Goal: Use online tool/utility

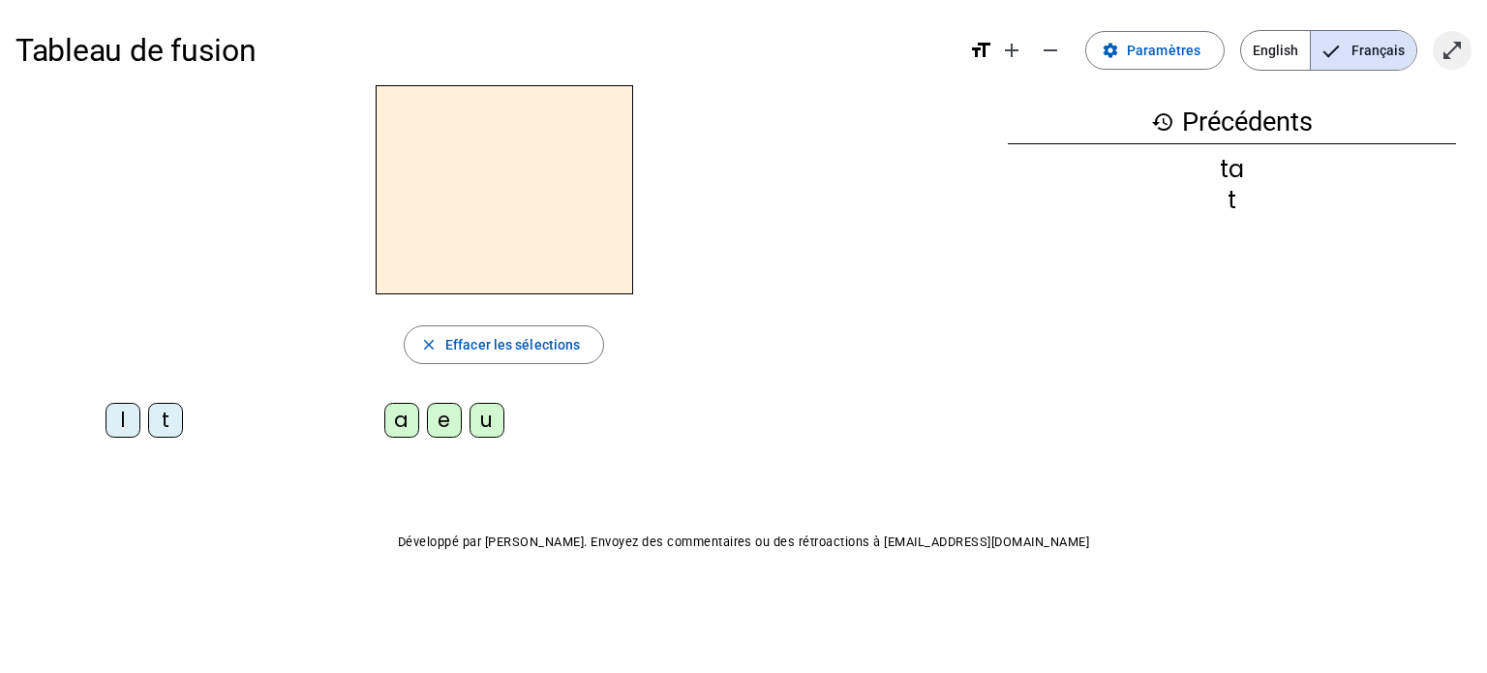
click at [1015, 50] on mat-icon "open_in_full" at bounding box center [1451, 50] width 23 height 23
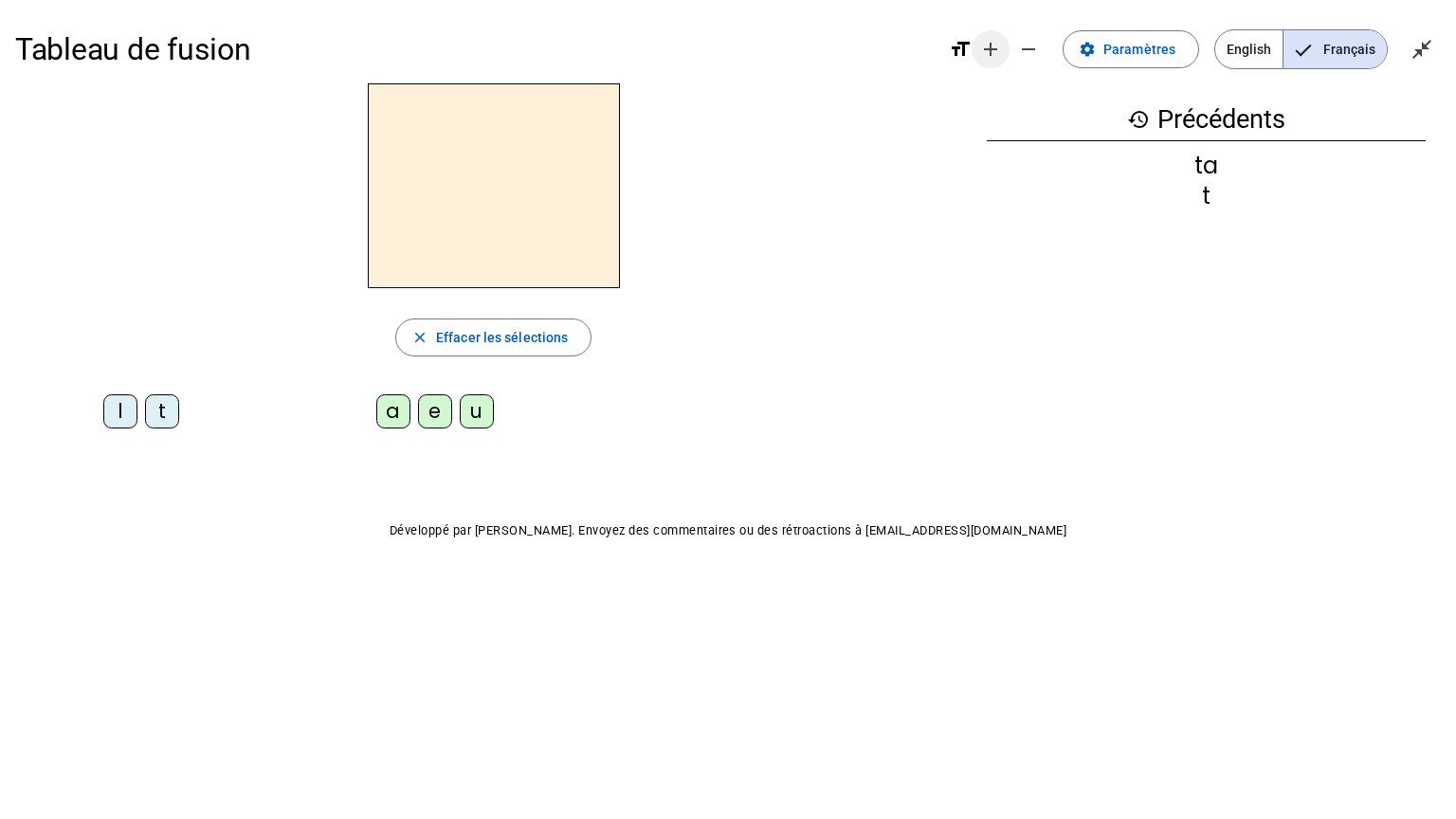
click at [994, 54] on mat-icon "add" at bounding box center [990, 49] width 23 height 23
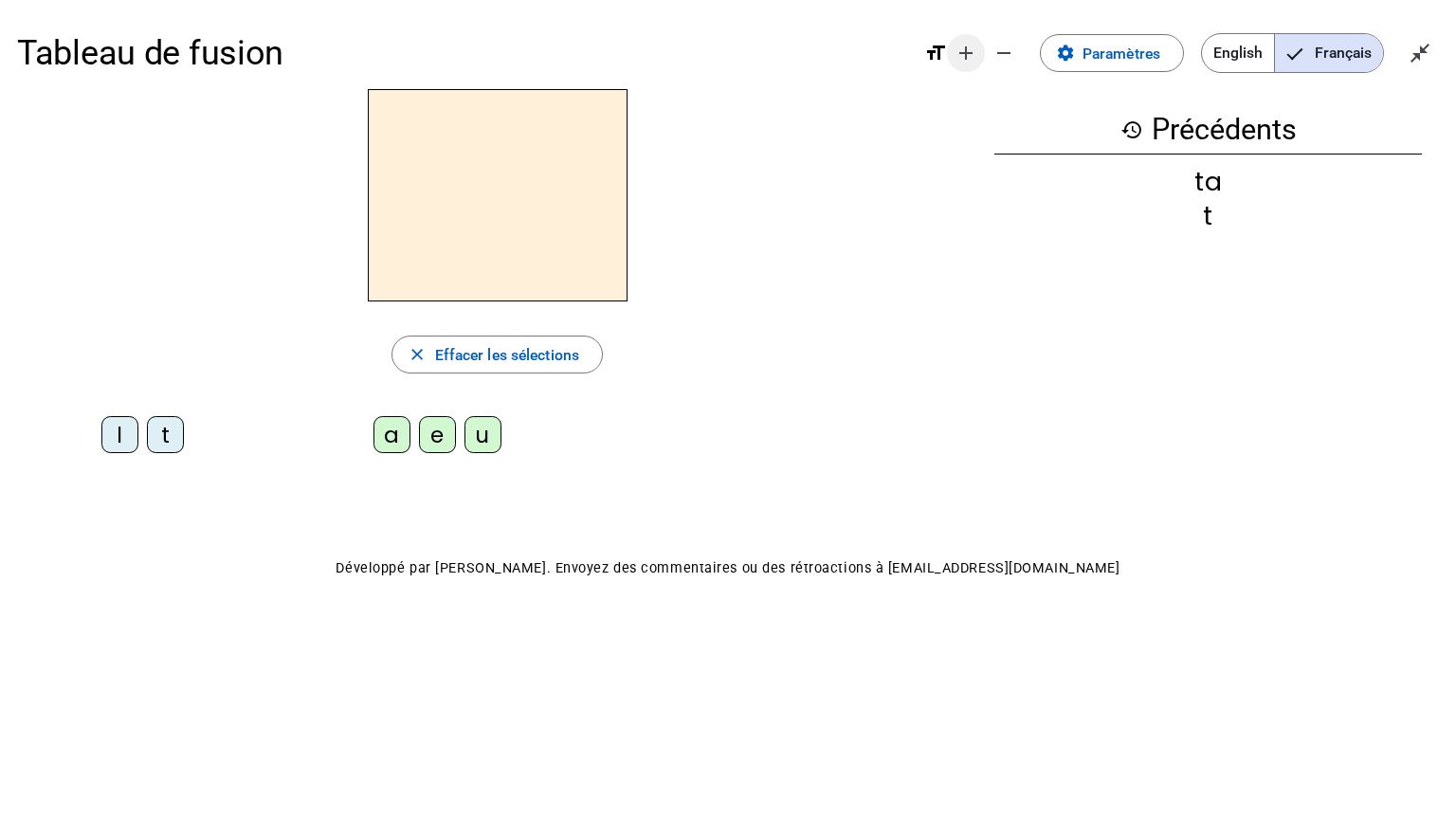
click at [994, 54] on mat-icon "remove" at bounding box center [1004, 53] width 23 height 23
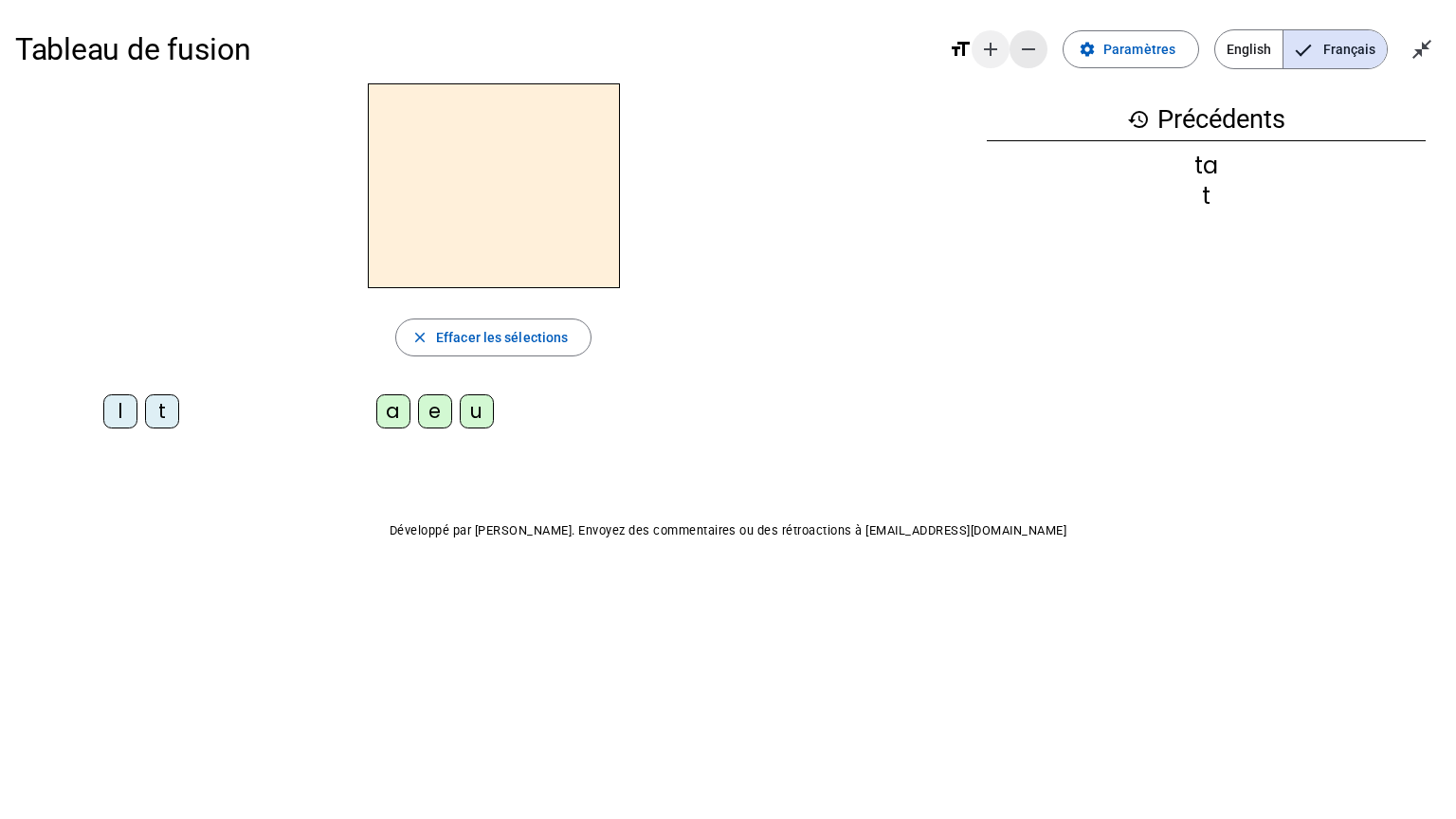
click at [994, 54] on mat-icon "add" at bounding box center [990, 49] width 23 height 23
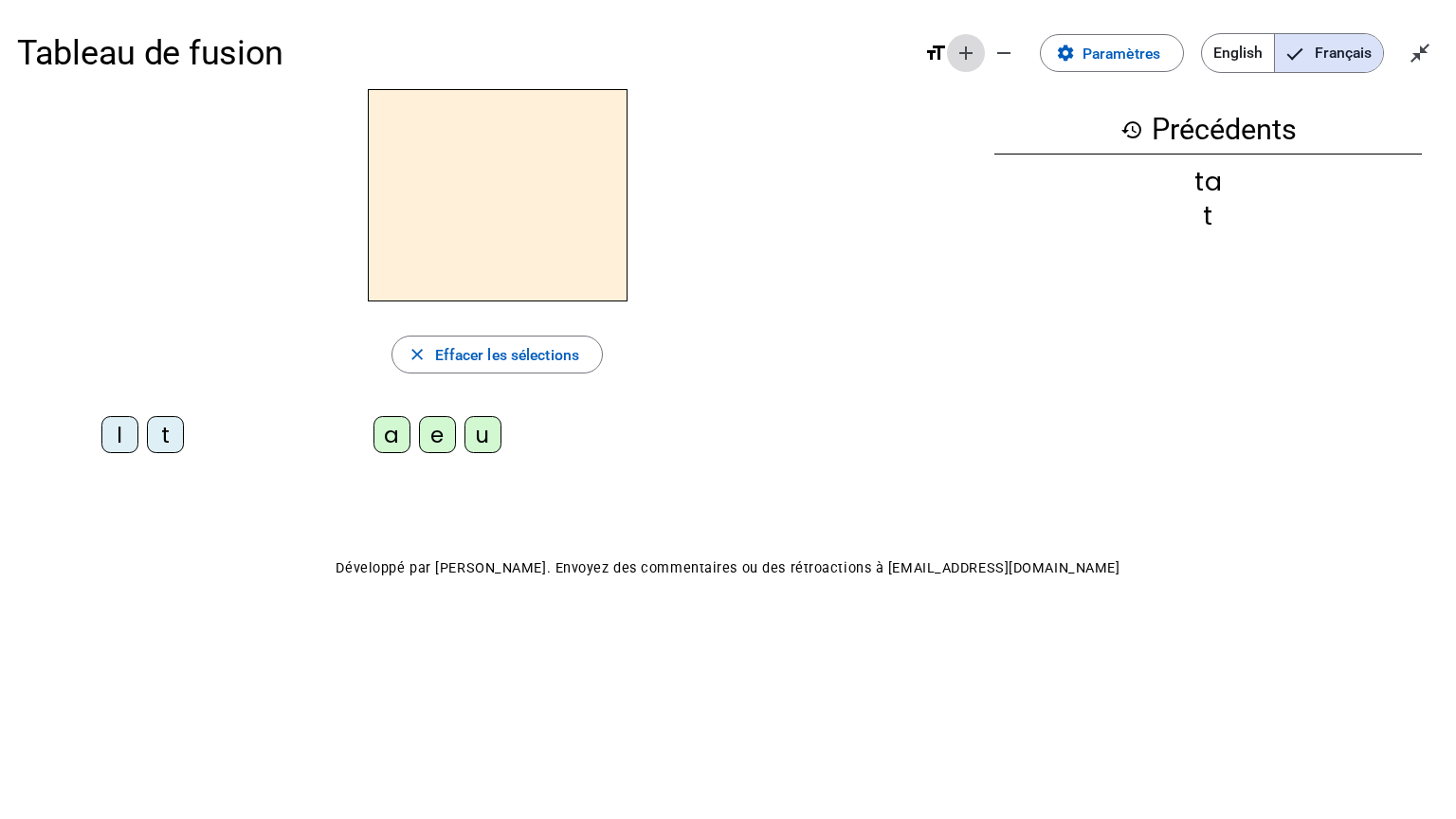
click at [994, 54] on mat-icon "remove" at bounding box center [1004, 53] width 23 height 23
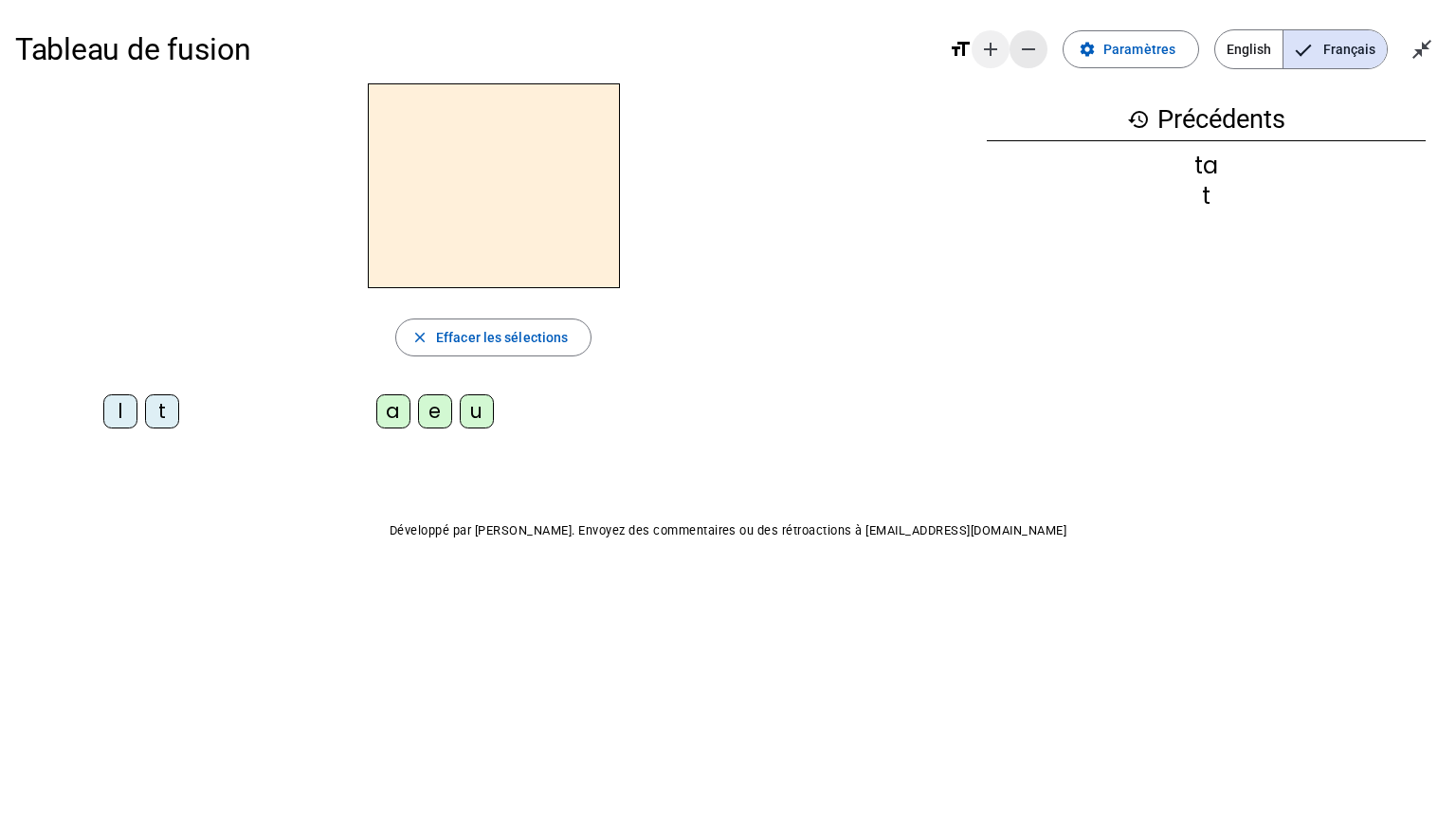
click at [994, 54] on mat-icon "add" at bounding box center [990, 49] width 23 height 23
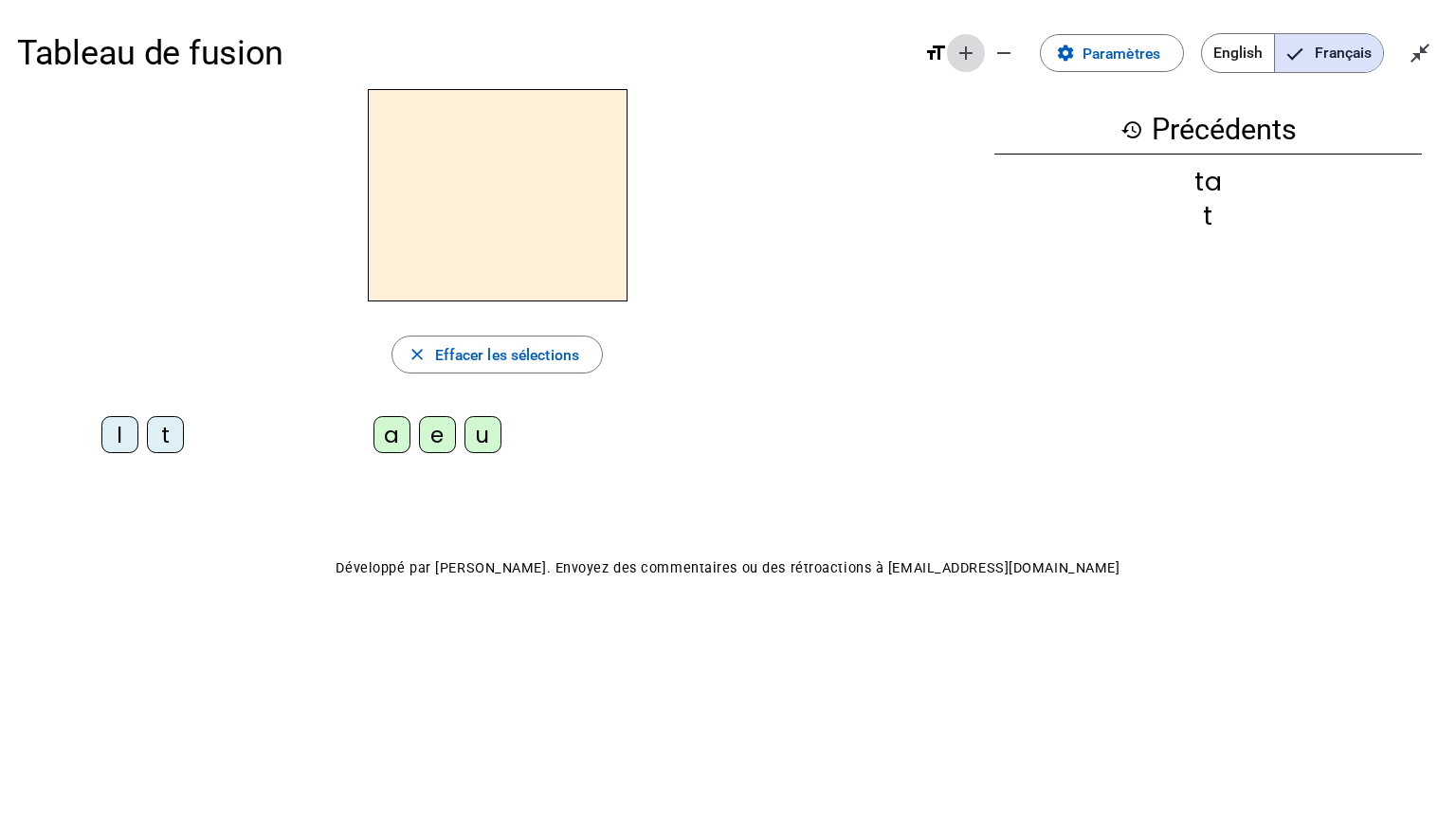
click at [970, 59] on mat-icon "add" at bounding box center [965, 53] width 23 height 23
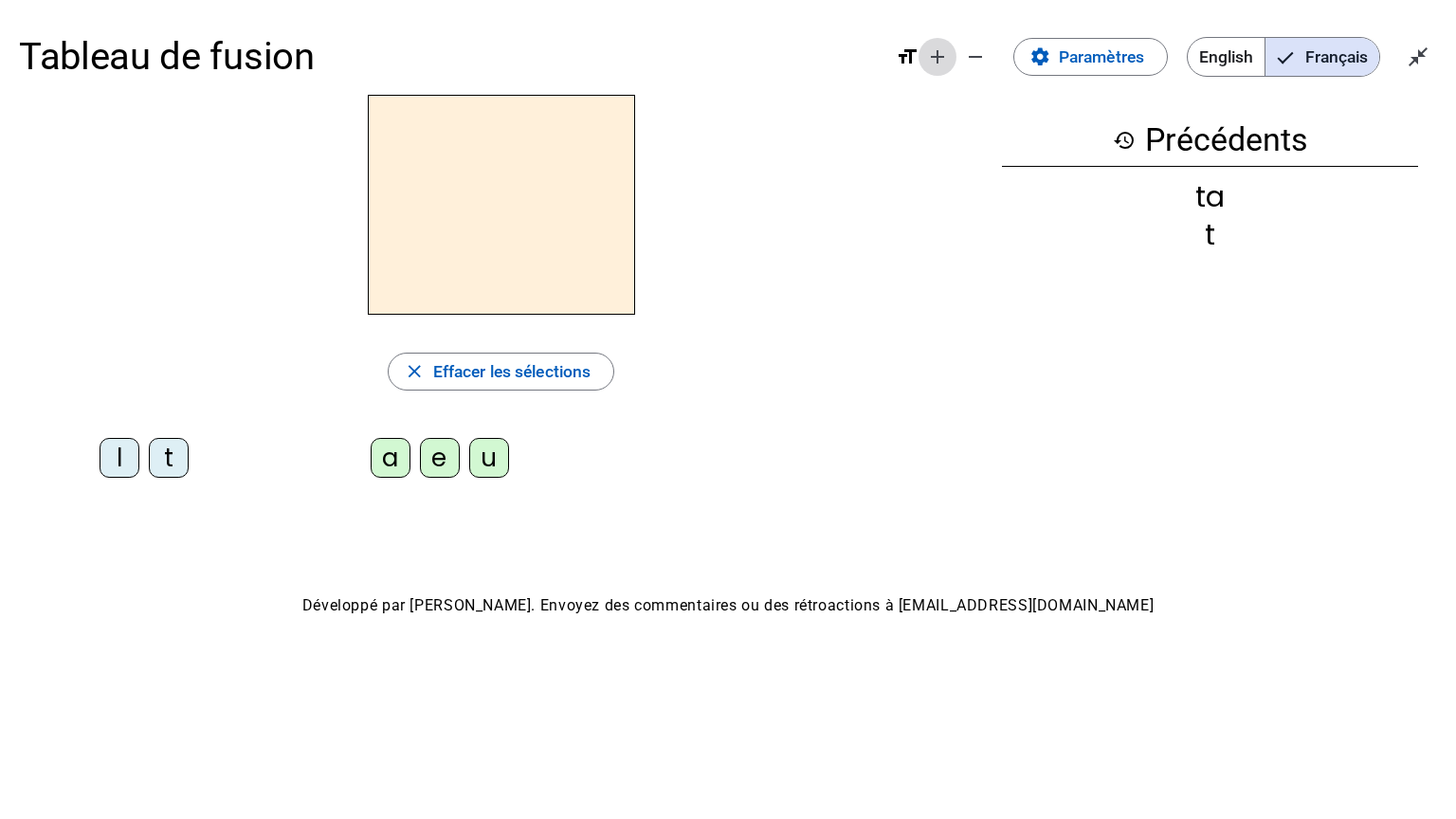
click at [938, 61] on mat-icon "add" at bounding box center [937, 56] width 23 height 23
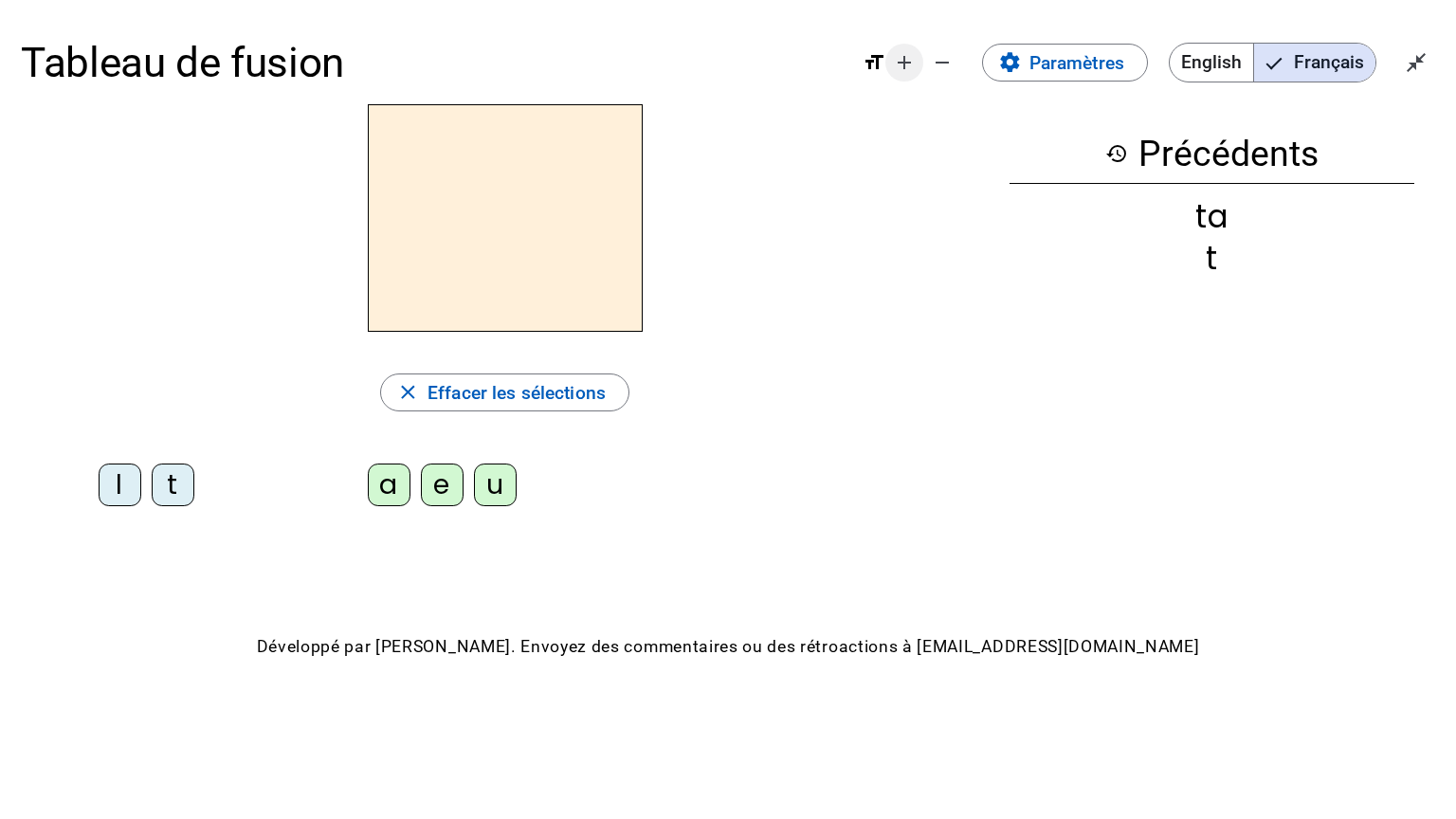
click at [896, 62] on mat-icon "add" at bounding box center [904, 62] width 23 height 23
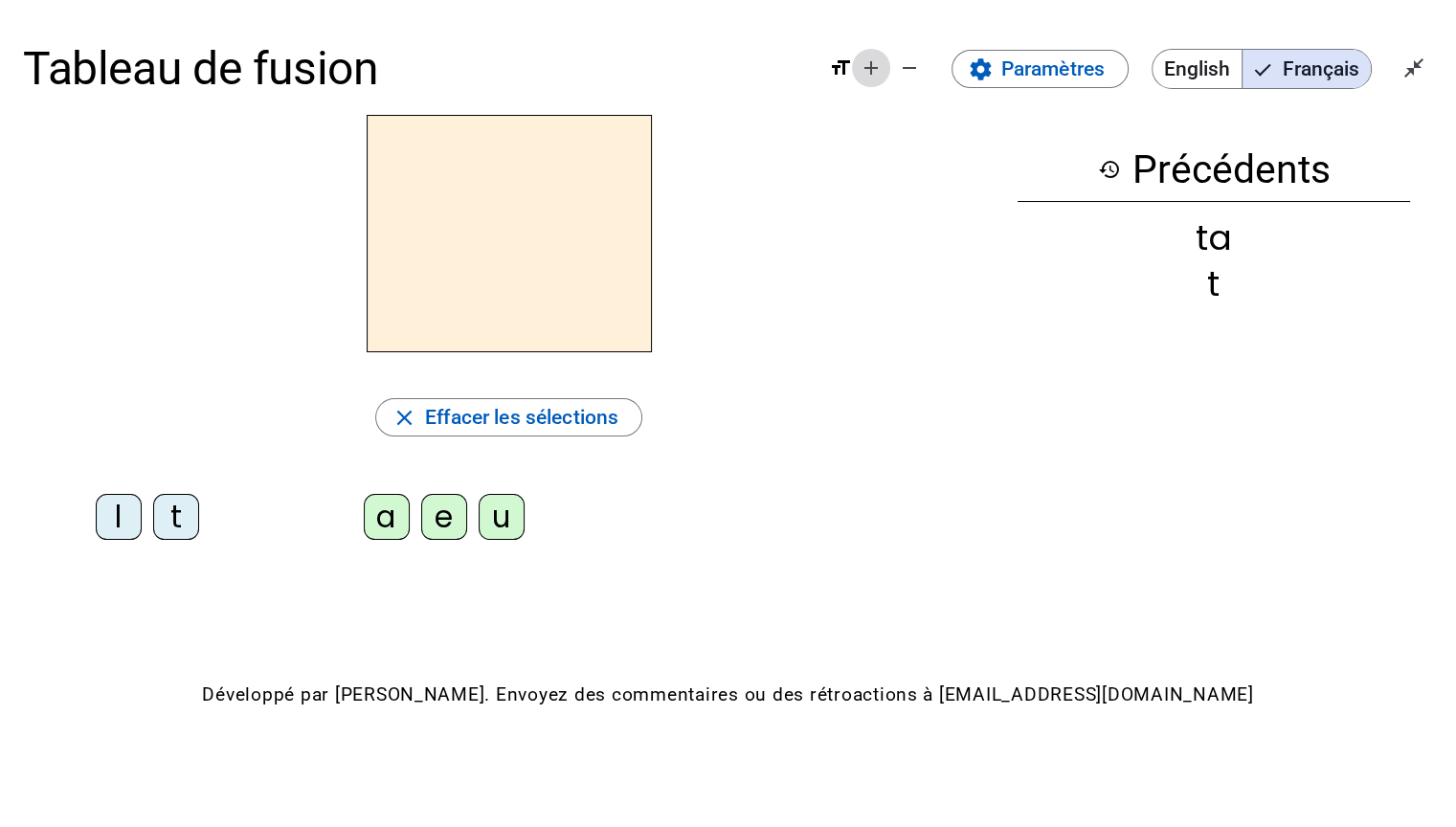
click at [869, 72] on mat-icon "add" at bounding box center [870, 67] width 23 height 23
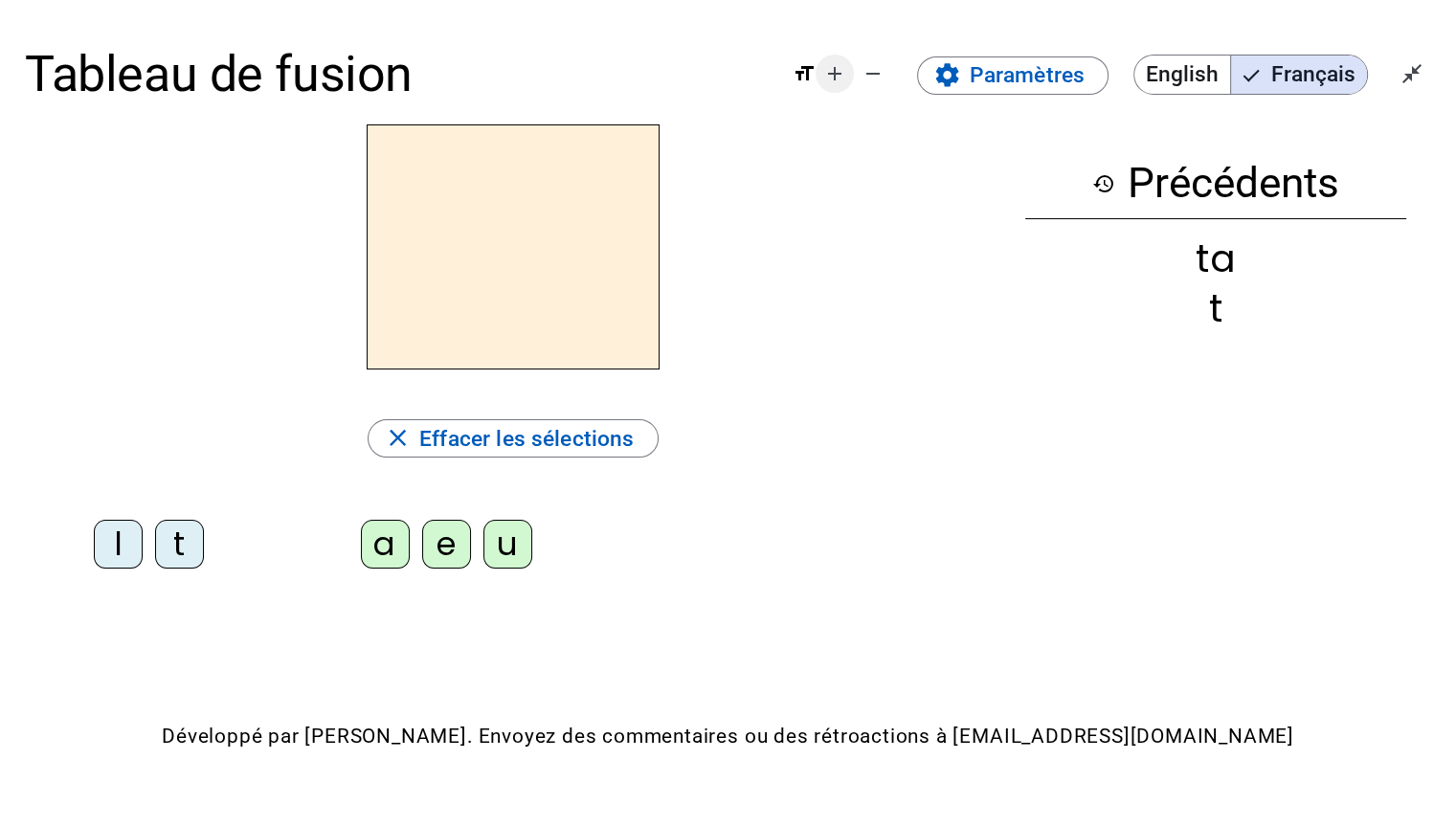
click at [830, 87] on span "Augmenter la taille de la police" at bounding box center [835, 73] width 46 height 46
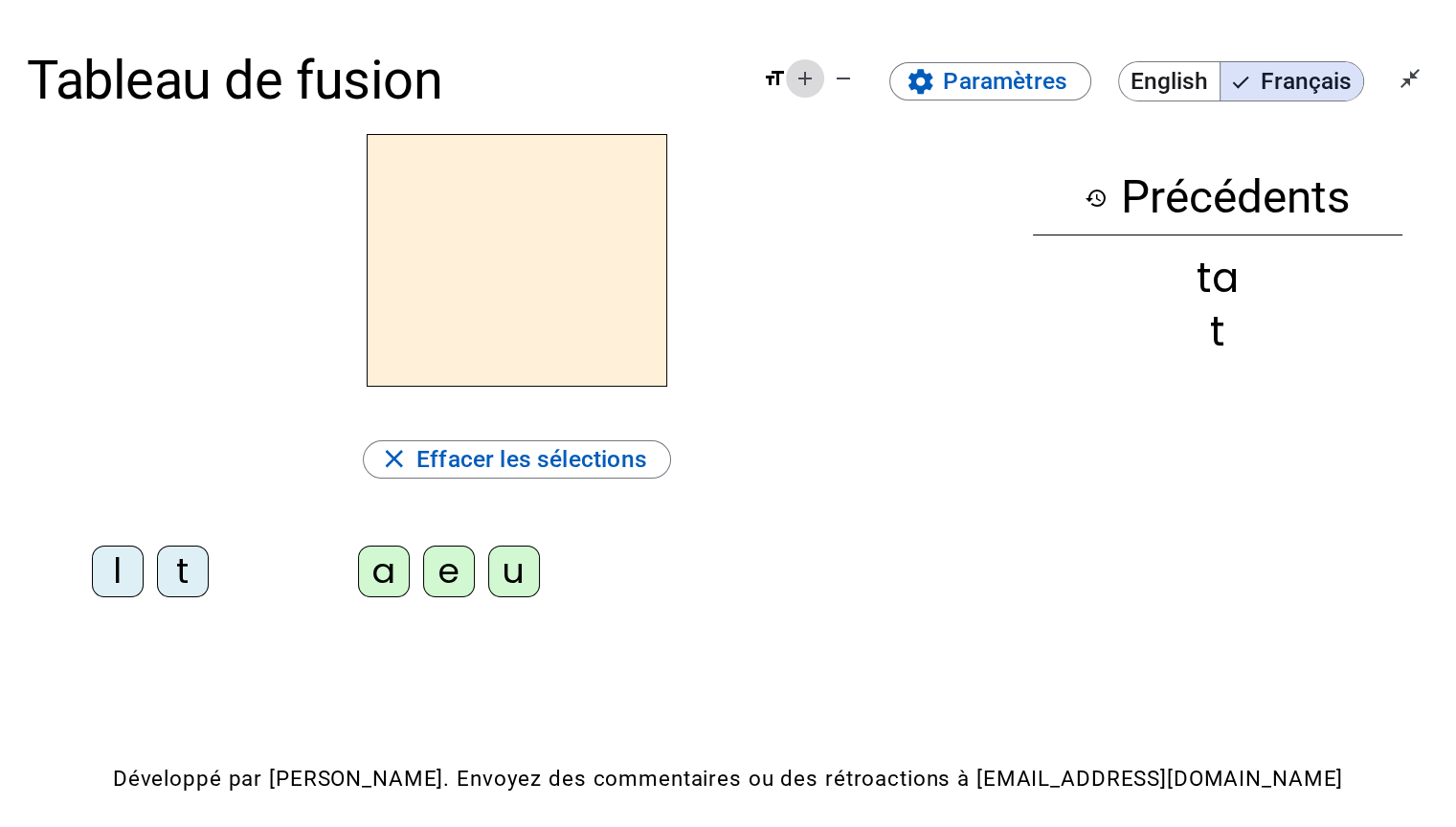
click at [798, 86] on mat-icon "add" at bounding box center [804, 78] width 23 height 23
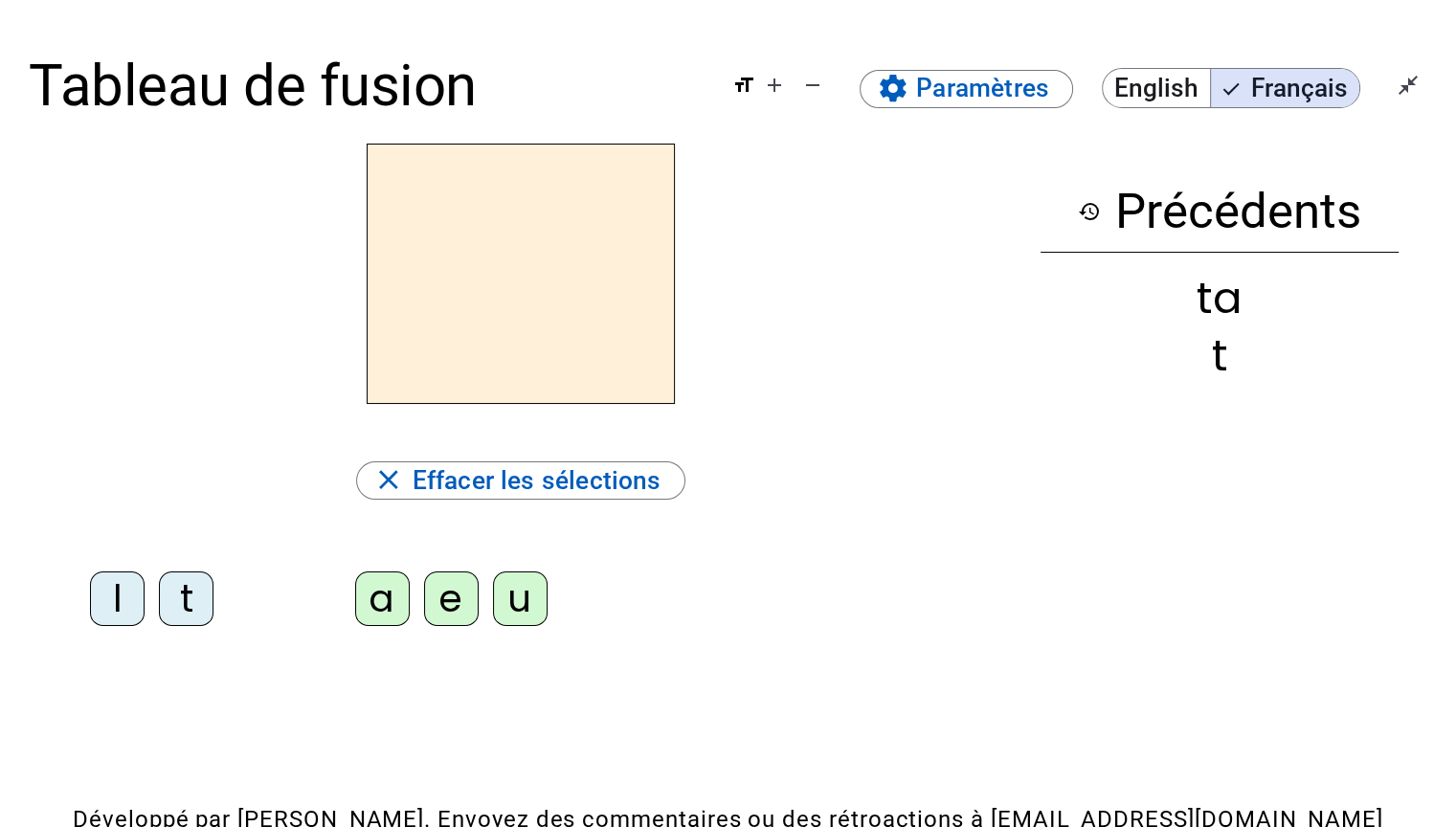
click at [99, 605] on div "l" at bounding box center [117, 598] width 54 height 54
click at [375, 594] on div "a" at bounding box center [382, 598] width 54 height 54
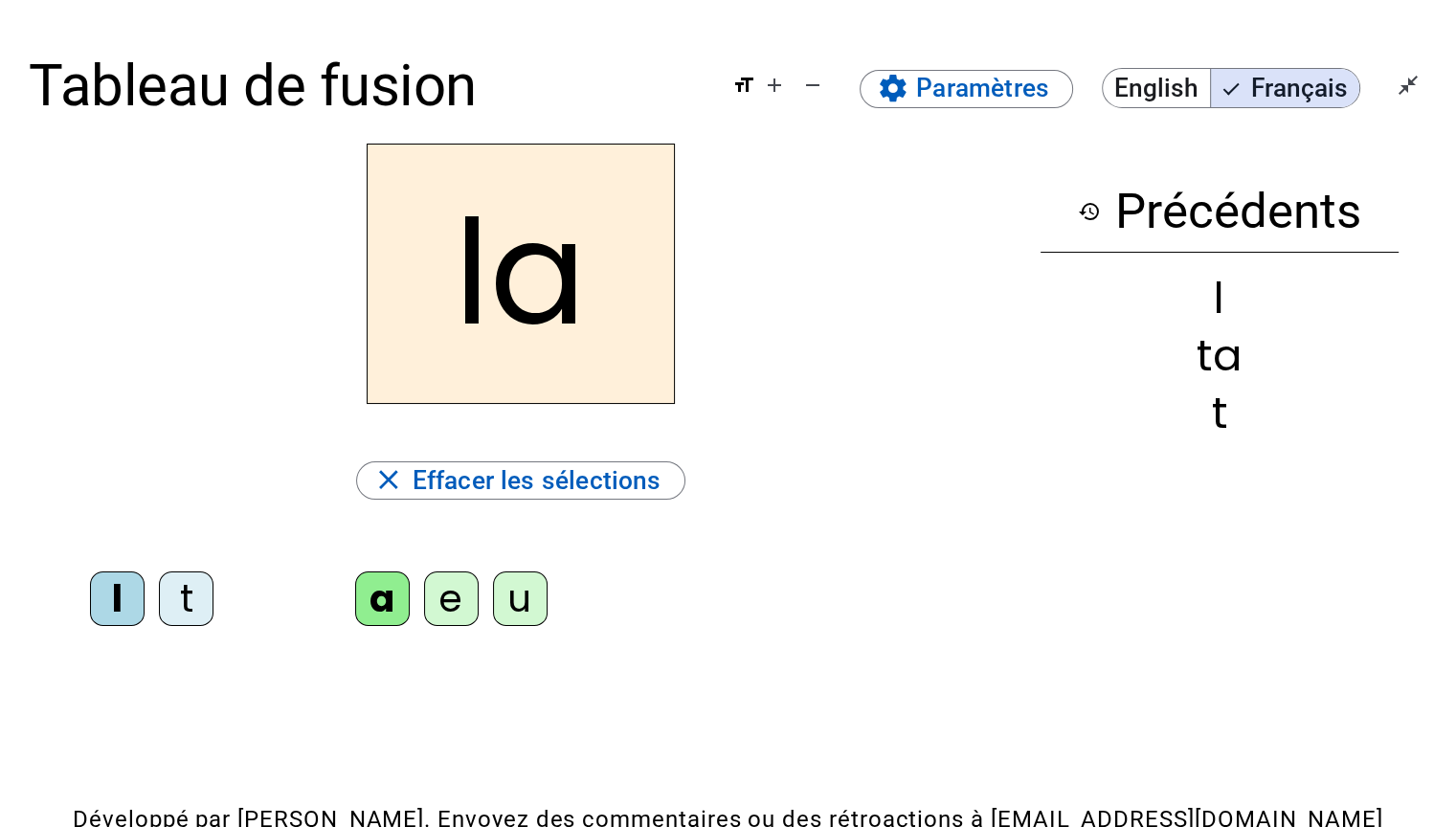
click at [448, 581] on div "e" at bounding box center [451, 598] width 54 height 54
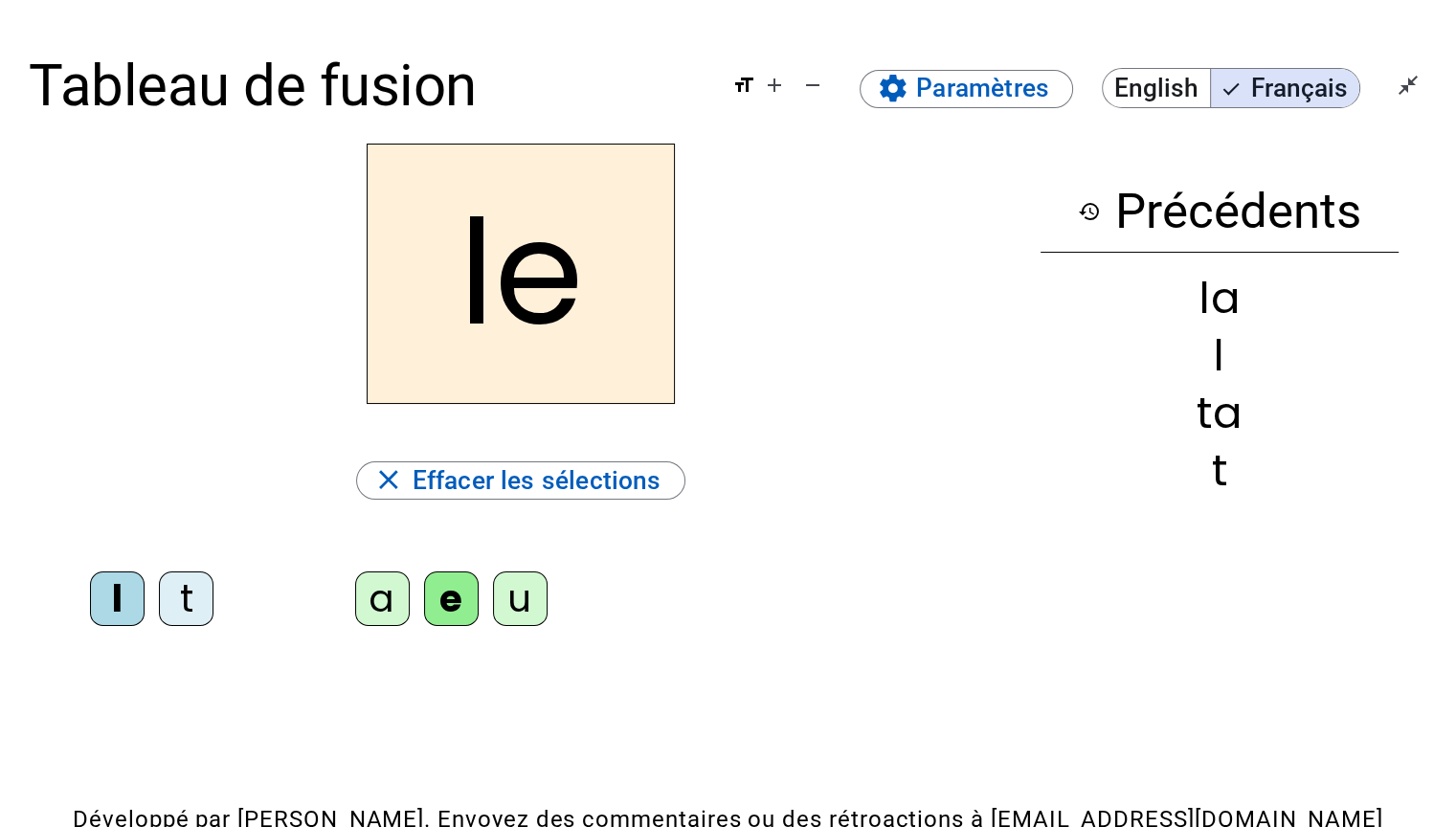
click at [528, 598] on div "u" at bounding box center [520, 598] width 54 height 54
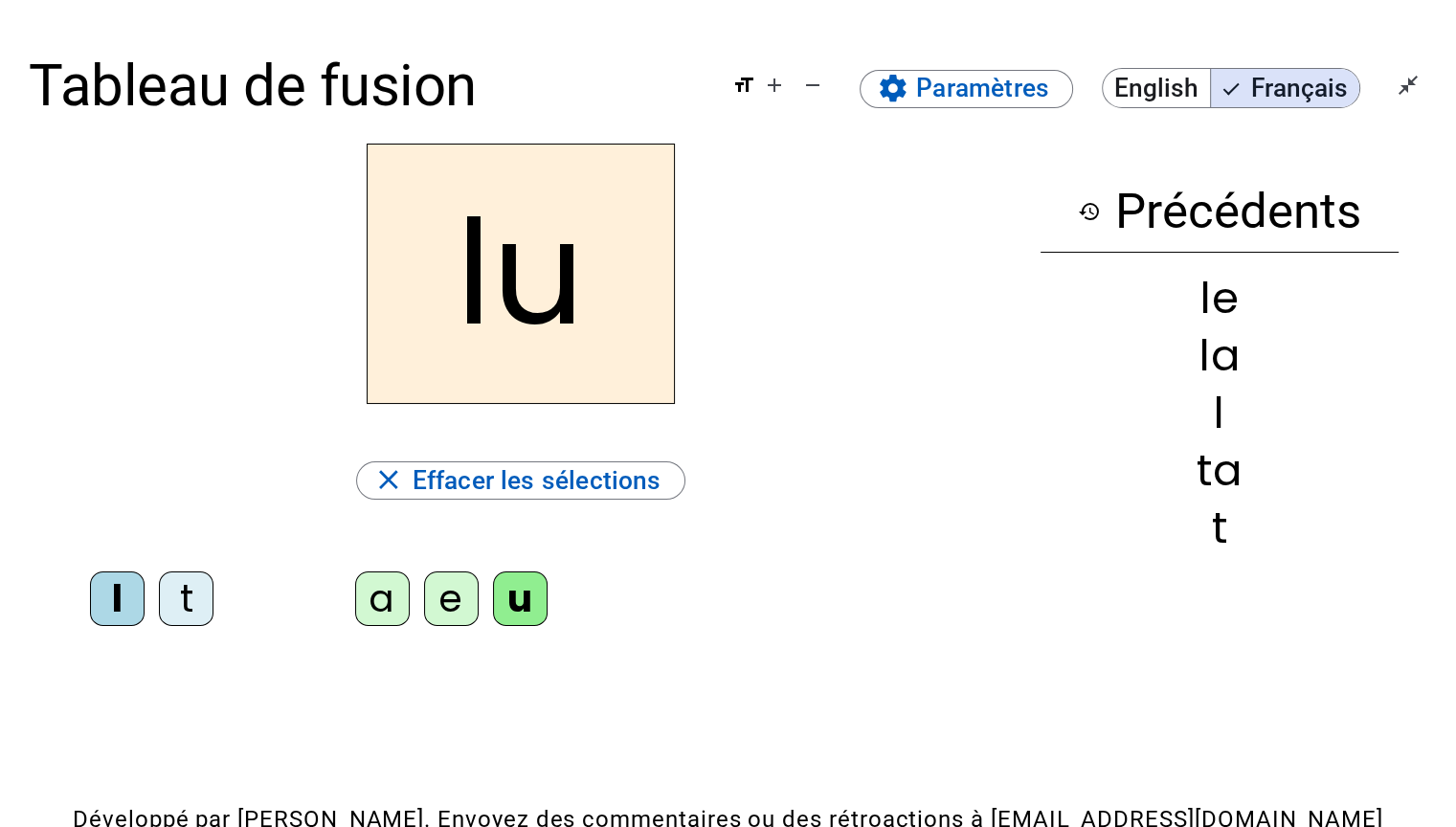
click at [181, 607] on div "t" at bounding box center [186, 598] width 54 height 54
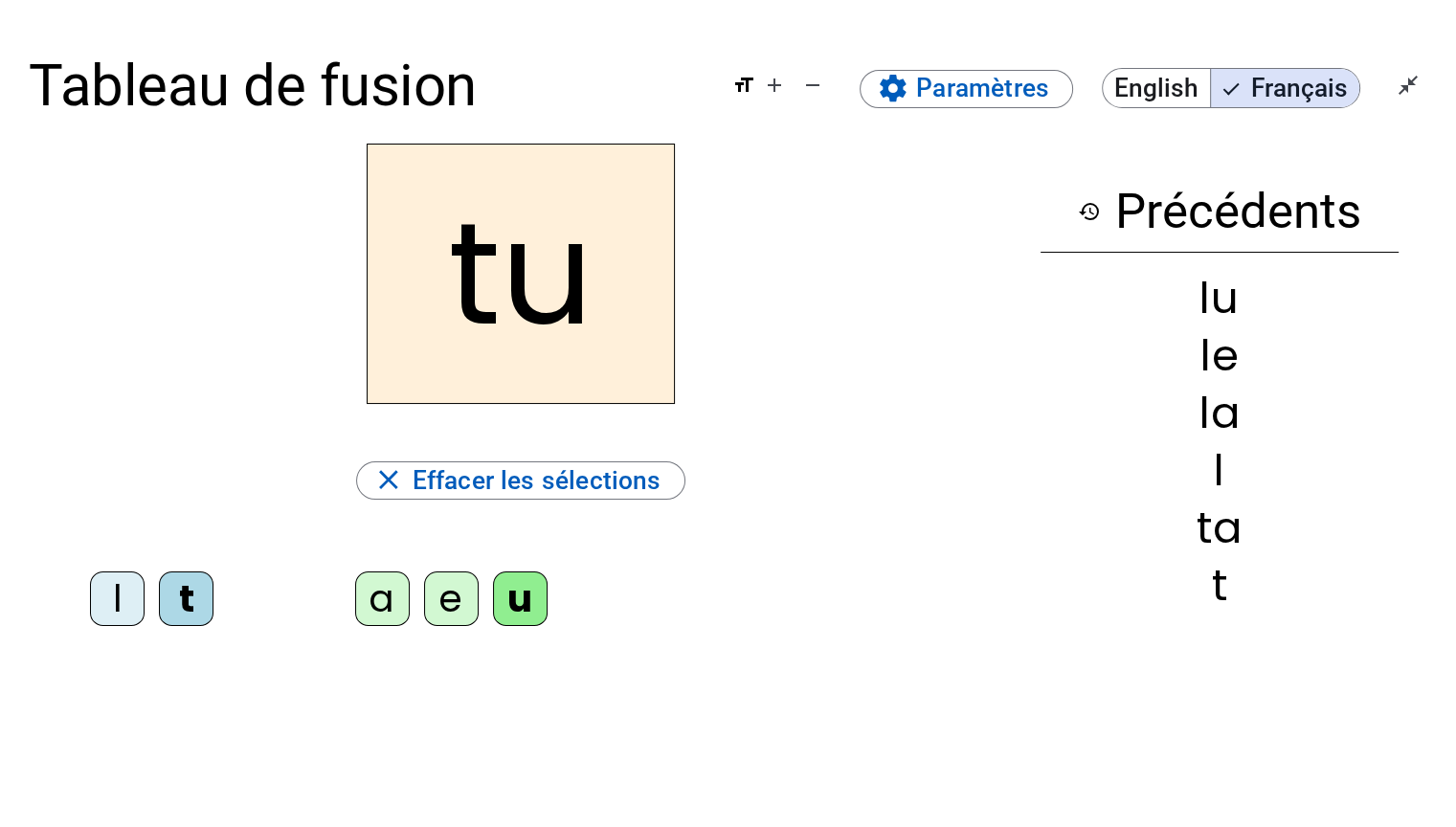
click at [433, 617] on div "e" at bounding box center [451, 598] width 54 height 54
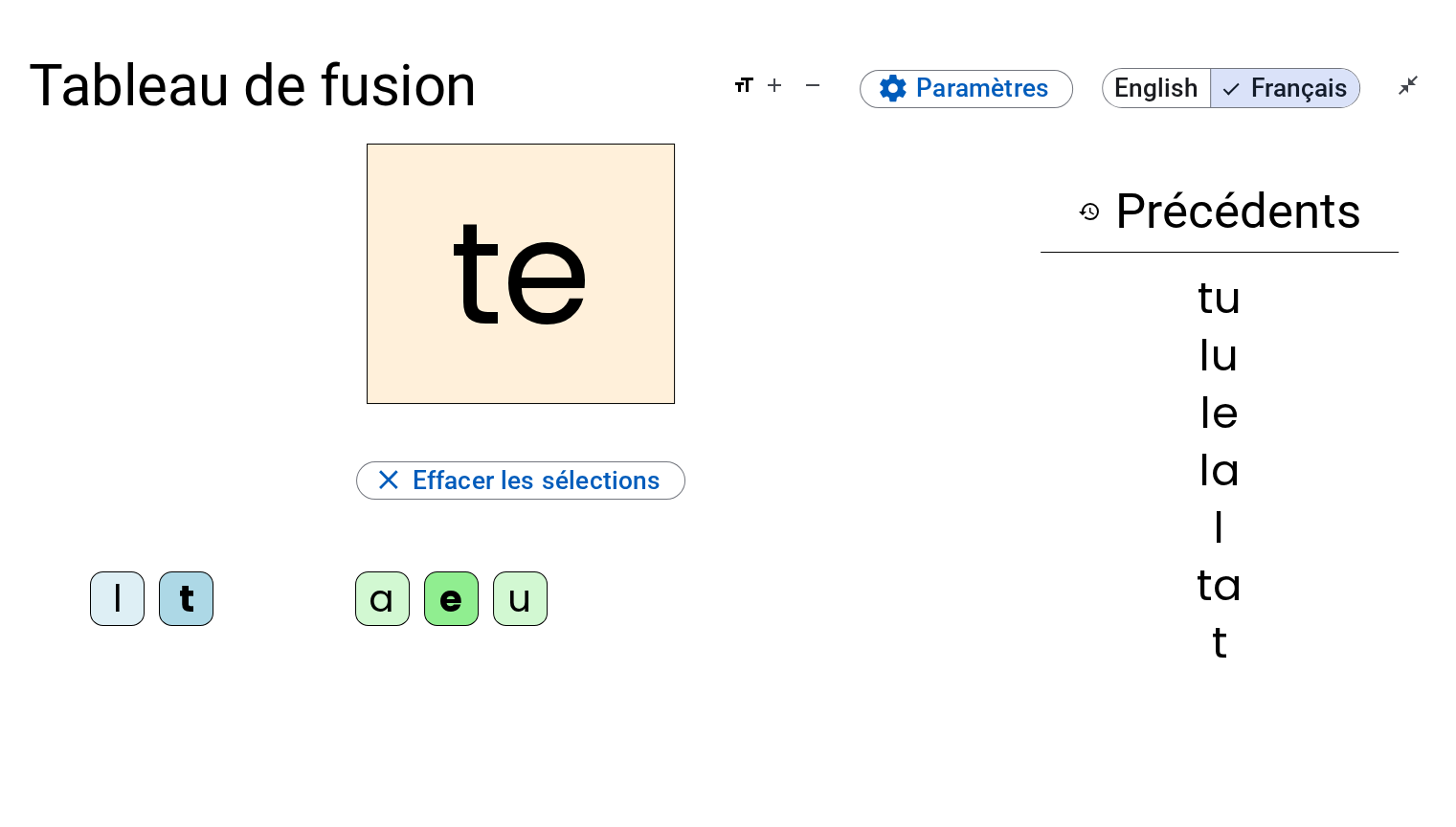
click at [373, 610] on div "a" at bounding box center [382, 598] width 54 height 54
